Goal: Task Accomplishment & Management: Use online tool/utility

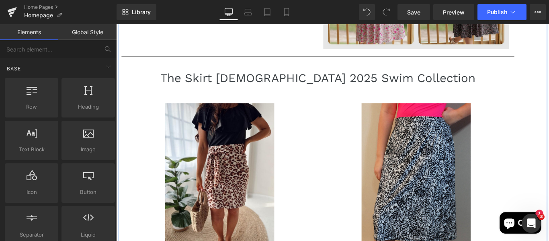
scroll to position [454, 0]
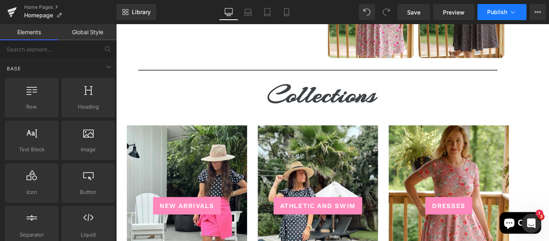
click at [491, 11] on span "Publish" at bounding box center [497, 12] width 20 height 6
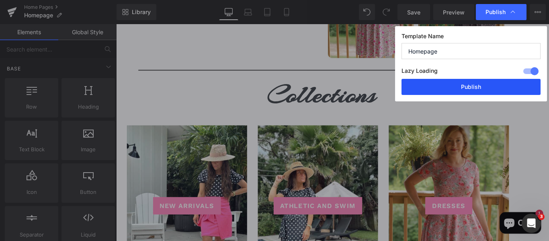
click at [472, 90] on button "Publish" at bounding box center [470, 87] width 139 height 16
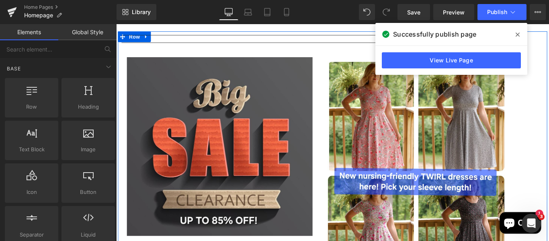
scroll to position [199, 0]
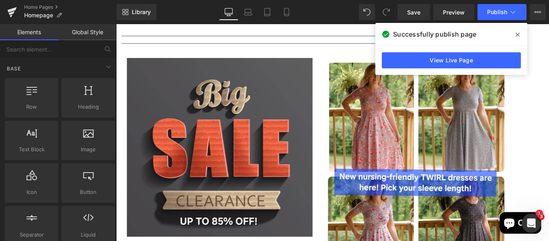
click at [520, 34] on span at bounding box center [517, 34] width 13 height 13
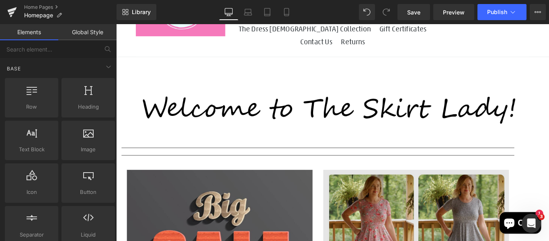
scroll to position [56, 0]
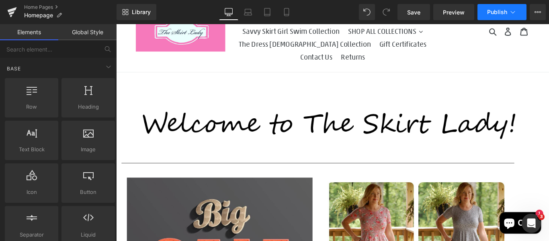
click at [491, 6] on button "Publish" at bounding box center [501, 12] width 49 height 16
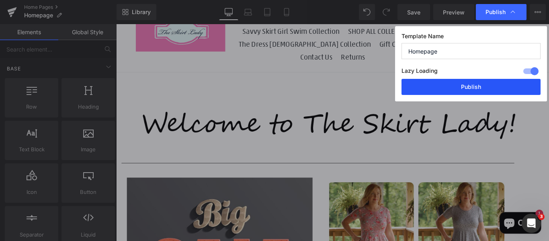
click at [446, 86] on button "Publish" at bounding box center [470, 87] width 139 height 16
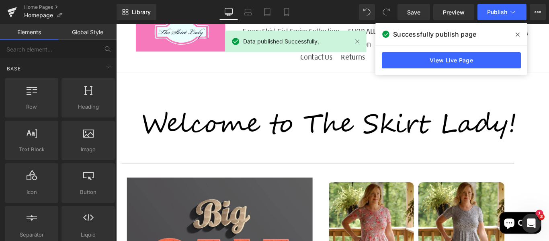
click at [517, 36] on icon at bounding box center [517, 35] width 4 height 4
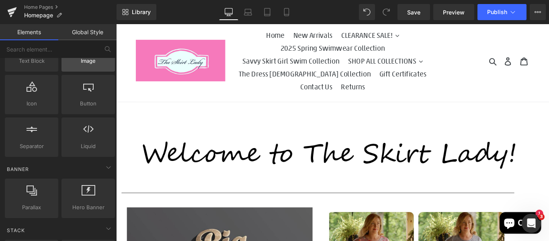
scroll to position [0, 0]
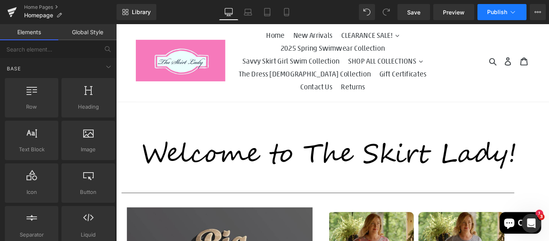
click at [490, 12] on span "Publish" at bounding box center [497, 12] width 20 height 6
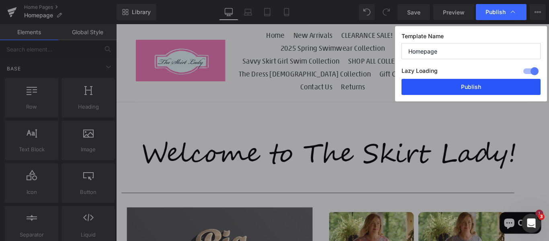
click at [471, 84] on button "Publish" at bounding box center [470, 87] width 139 height 16
